Goal: Find contact information: Obtain details needed to contact an individual or organization

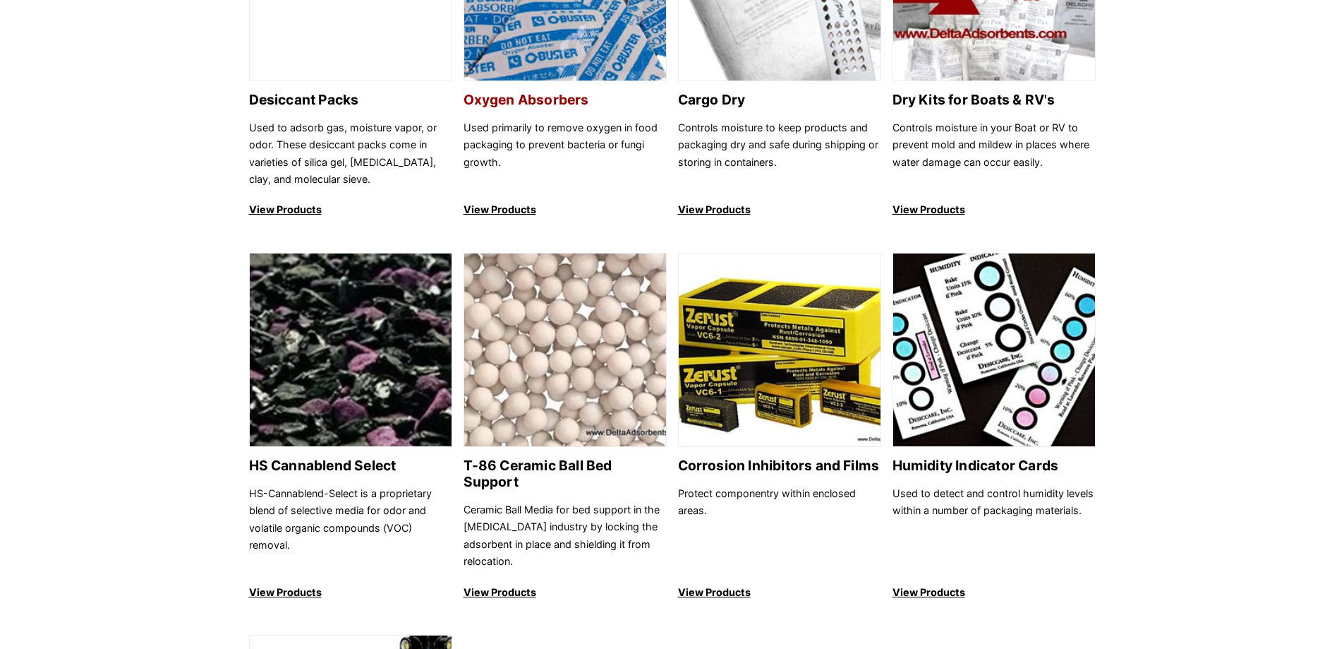
scroll to position [1059, 0]
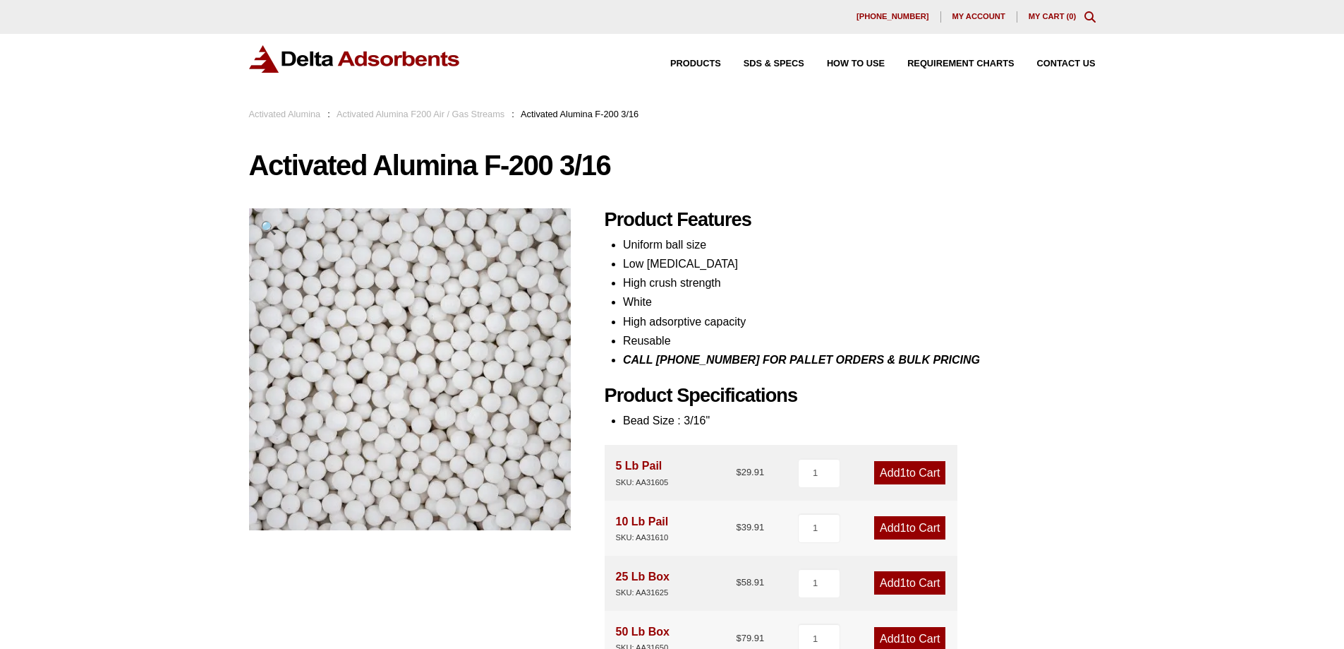
scroll to position [71, 0]
click at [1051, 56] on div "Products SDS & SPECS How to Use Requirement Charts Contact Us" at bounding box center [871, 64] width 459 height 20
click at [1078, 66] on span "Contact Us" at bounding box center [1066, 63] width 59 height 9
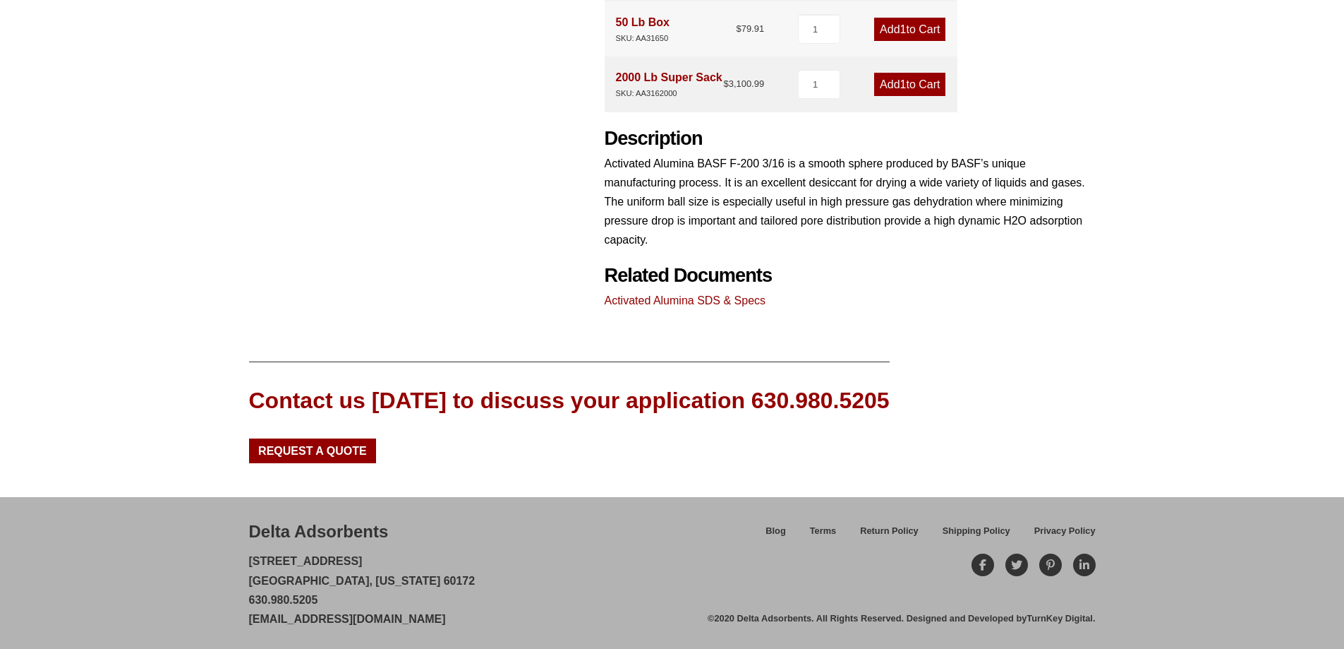
scroll to position [611, 0]
